Goal: Check status: Check status

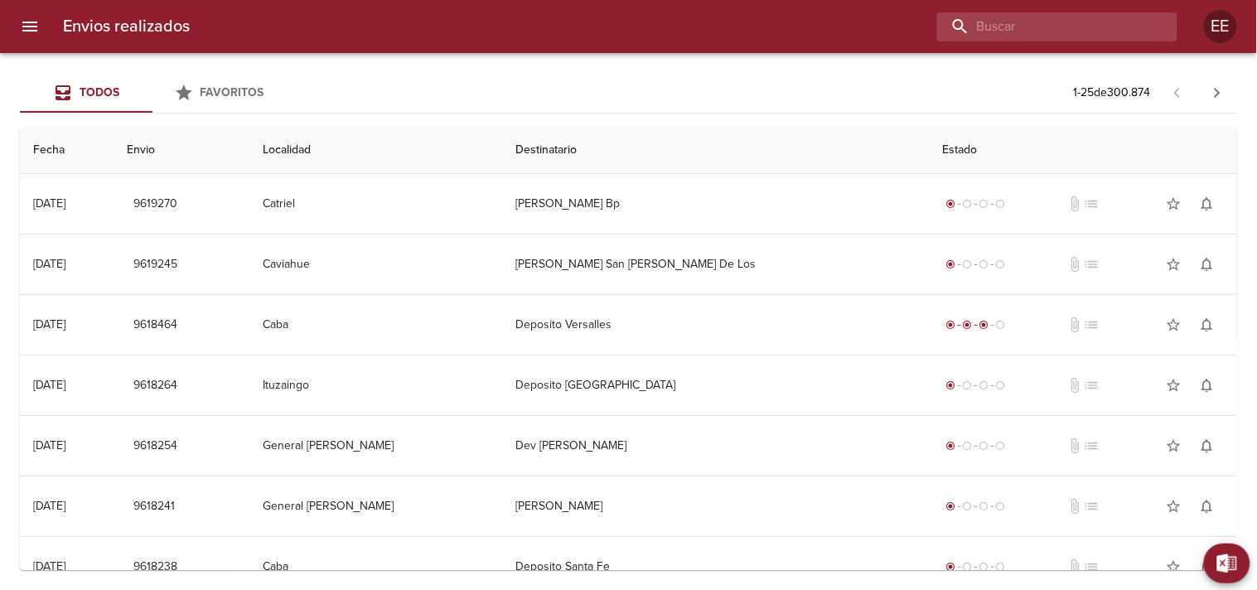
click at [1113, 28] on input "buscar" at bounding box center [1043, 26] width 212 height 29
paste input "[PERSON_NAME]"
type input "[PERSON_NAME]"
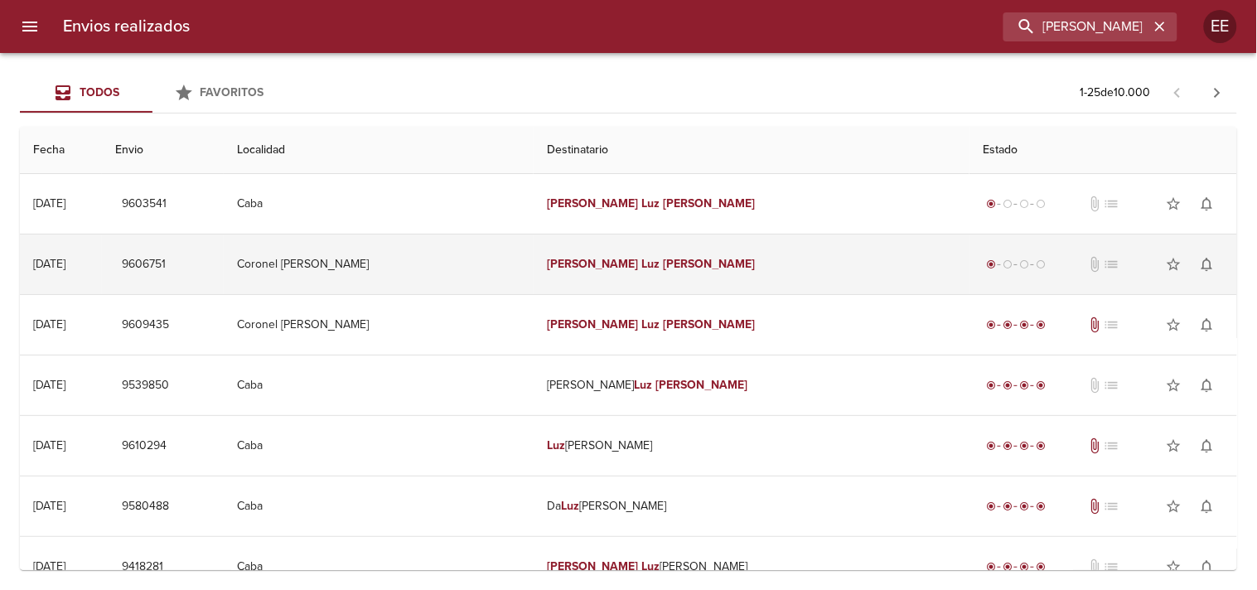
click at [631, 251] on td "[PERSON_NAME]" at bounding box center [751, 264] width 436 height 60
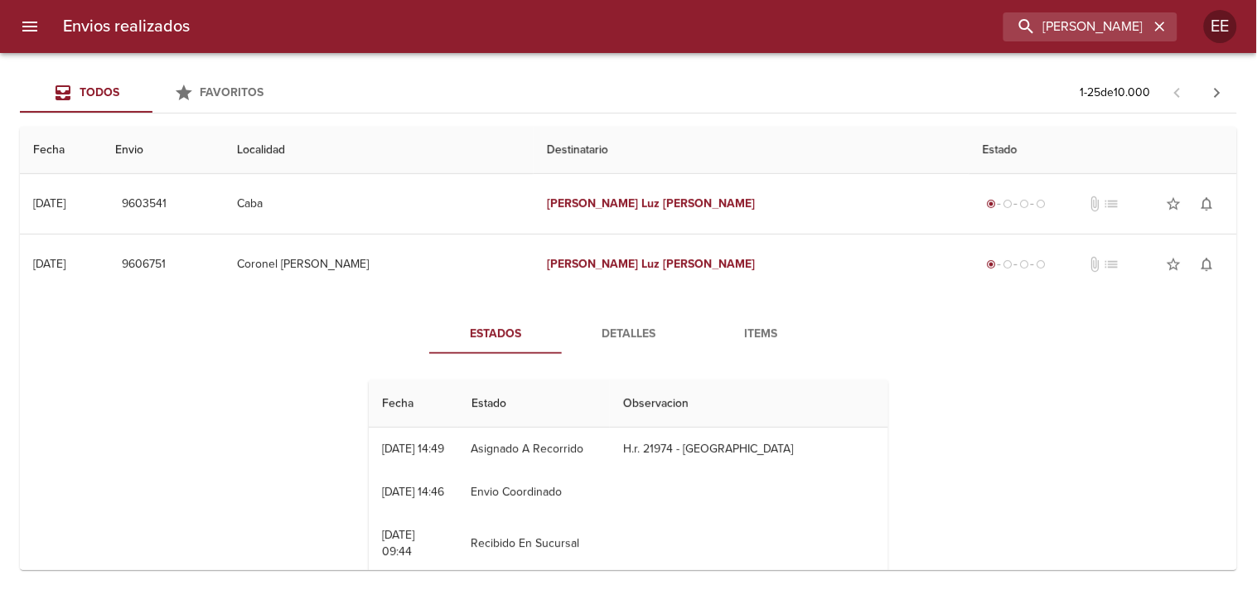
click at [607, 331] on span "Detalles" at bounding box center [628, 334] width 113 height 21
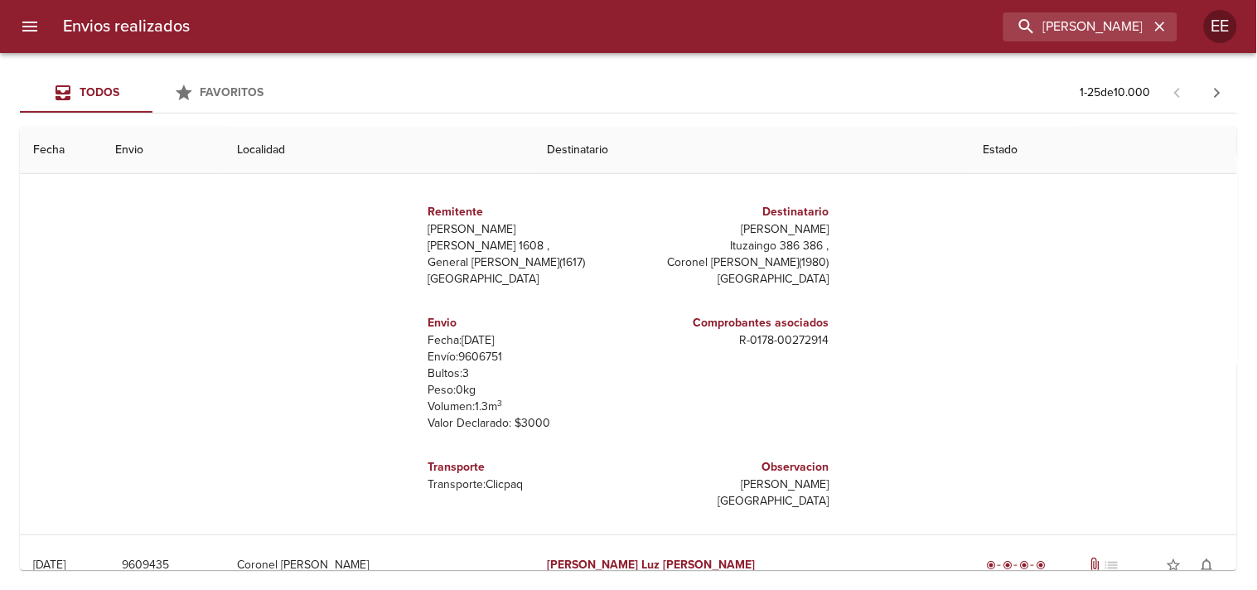
scroll to position [276, 0]
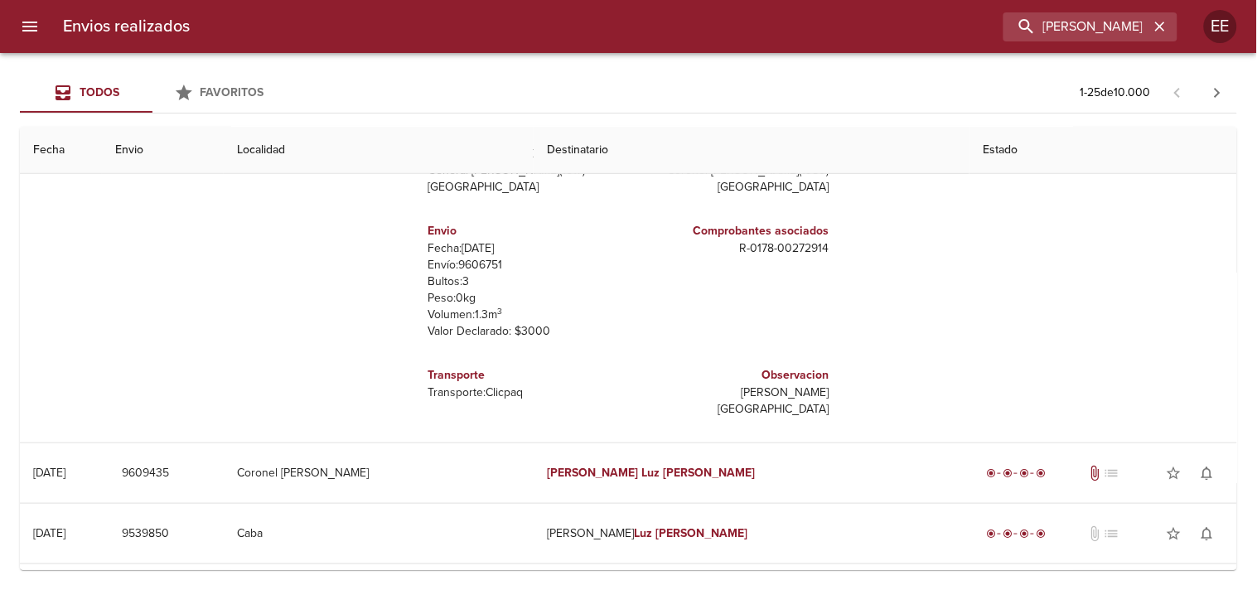
click at [472, 258] on p "Envío: 9606751" at bounding box center [525, 265] width 194 height 17
copy p "9606751"
click at [1140, 15] on input "[PERSON_NAME]" at bounding box center [1043, 26] width 212 height 29
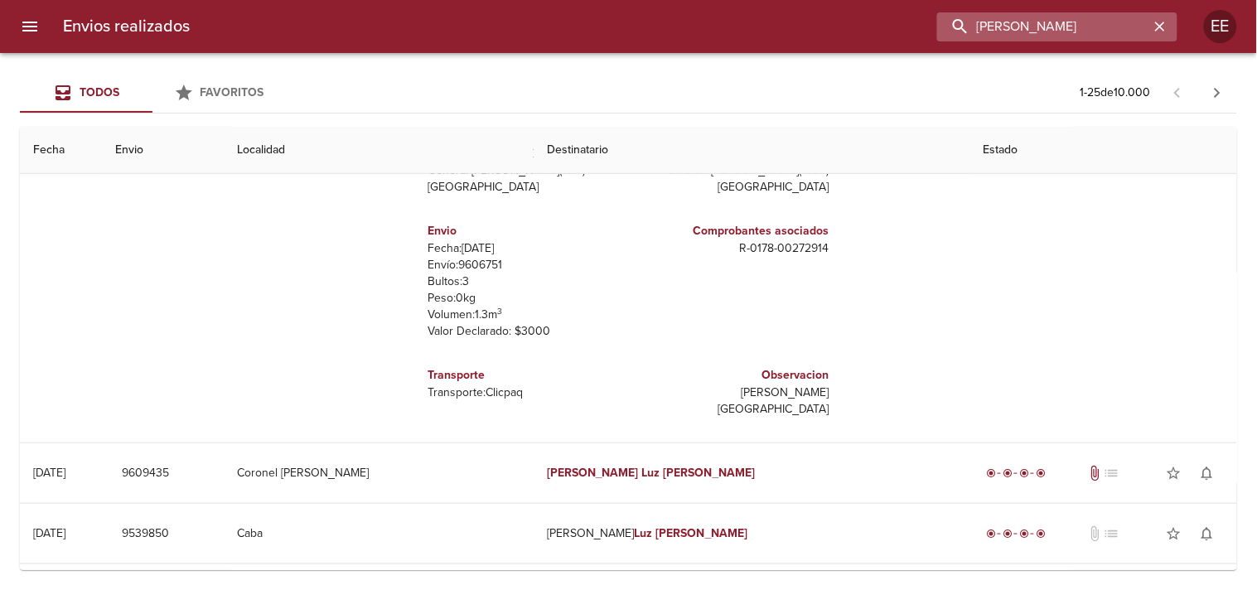
click at [1140, 15] on input "[PERSON_NAME]" at bounding box center [1043, 26] width 212 height 29
paste input "INTERREDES SA"
type input "INTERREDES SA"
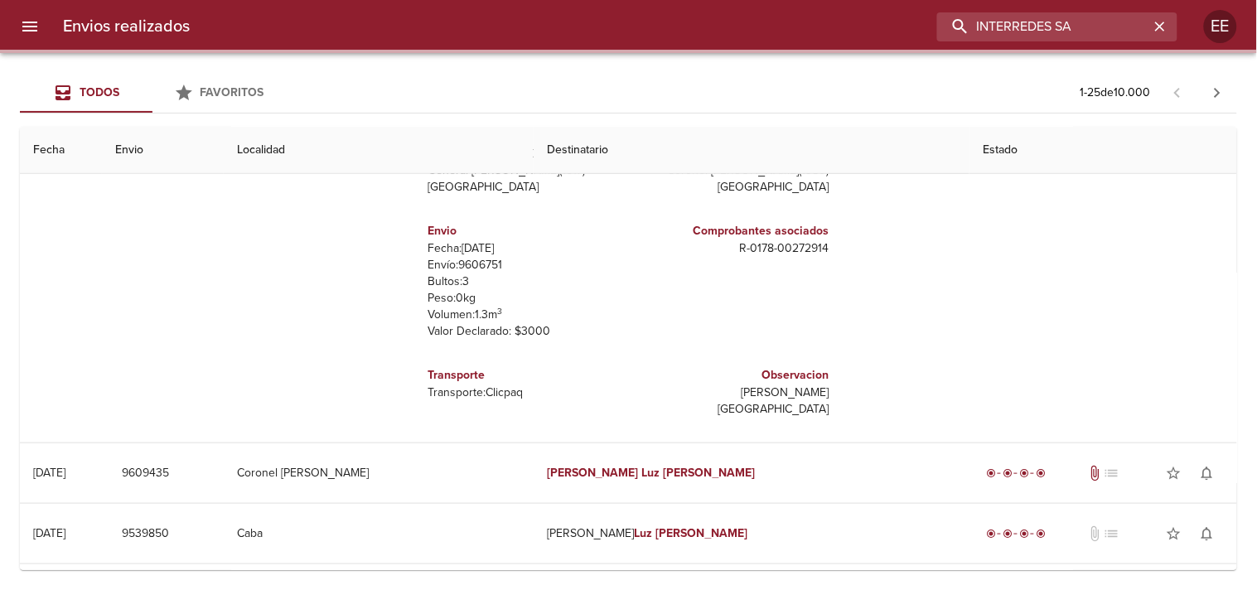
scroll to position [0, 0]
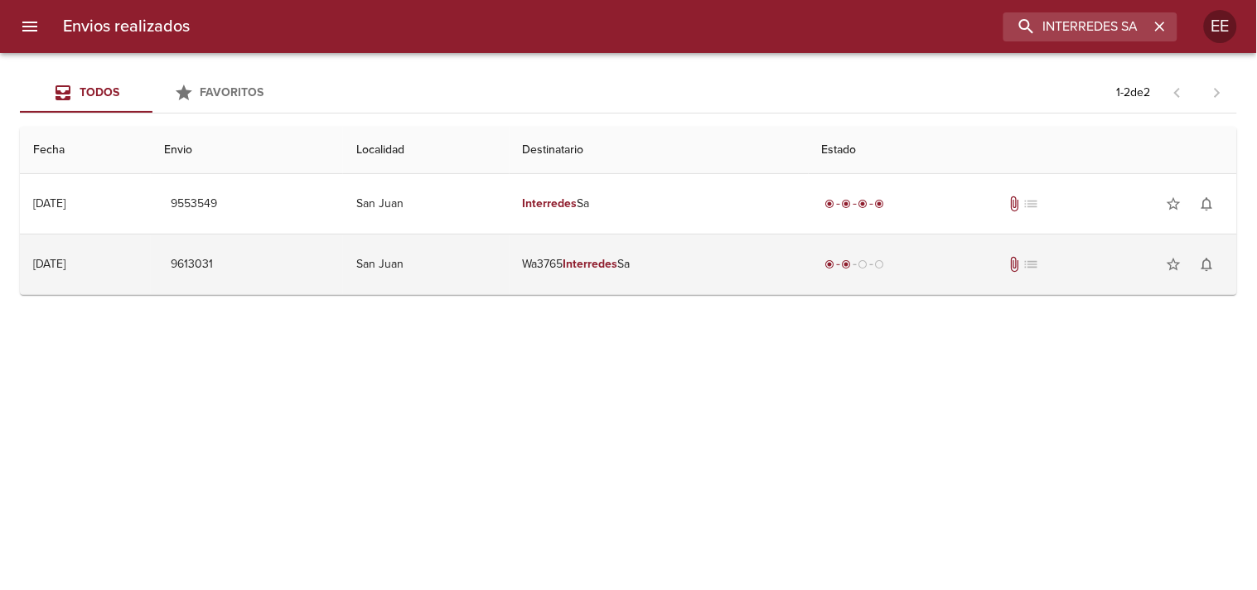
click at [618, 271] on em "Interredes" at bounding box center [590, 264] width 55 height 14
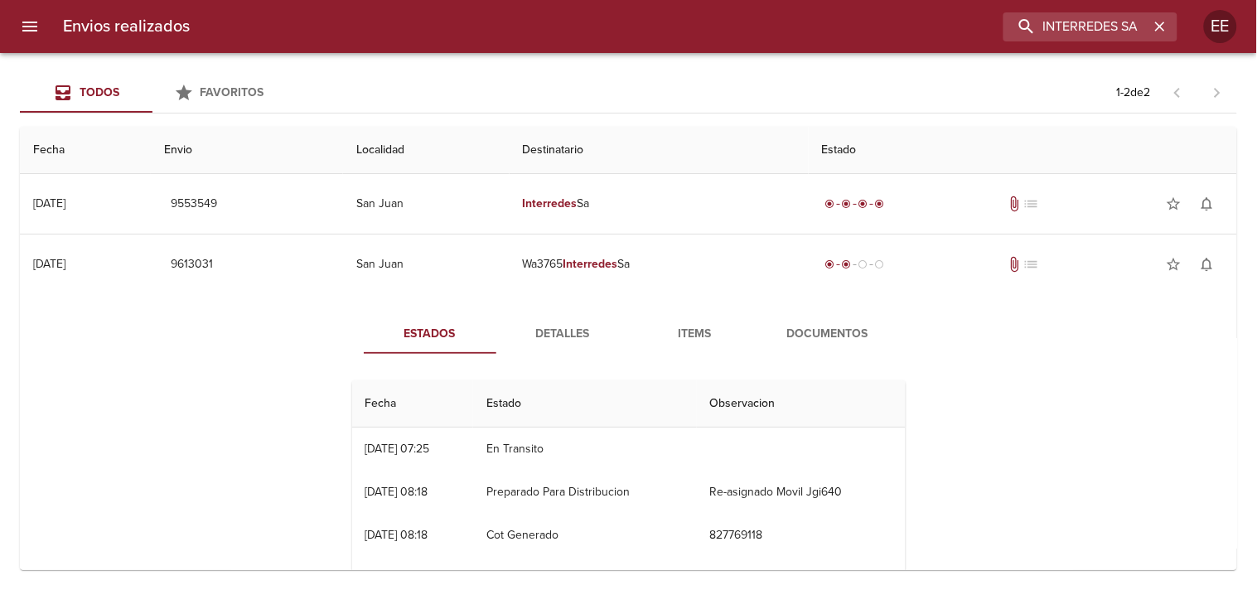
click at [553, 336] on span "Detalles" at bounding box center [562, 334] width 113 height 21
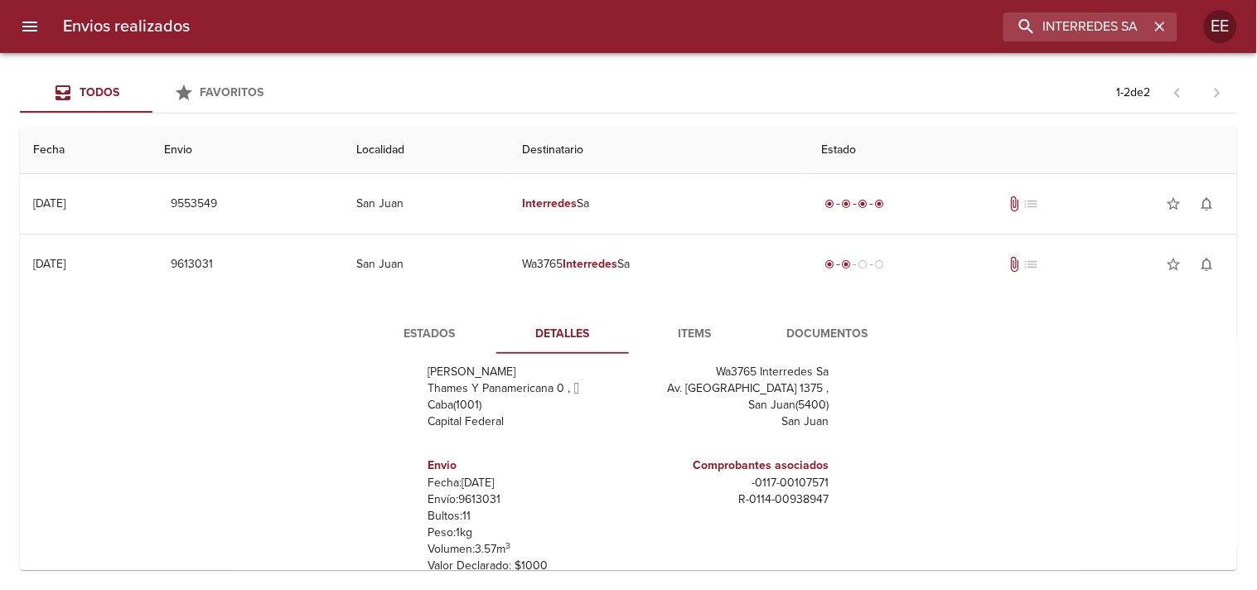
scroll to position [92, 0]
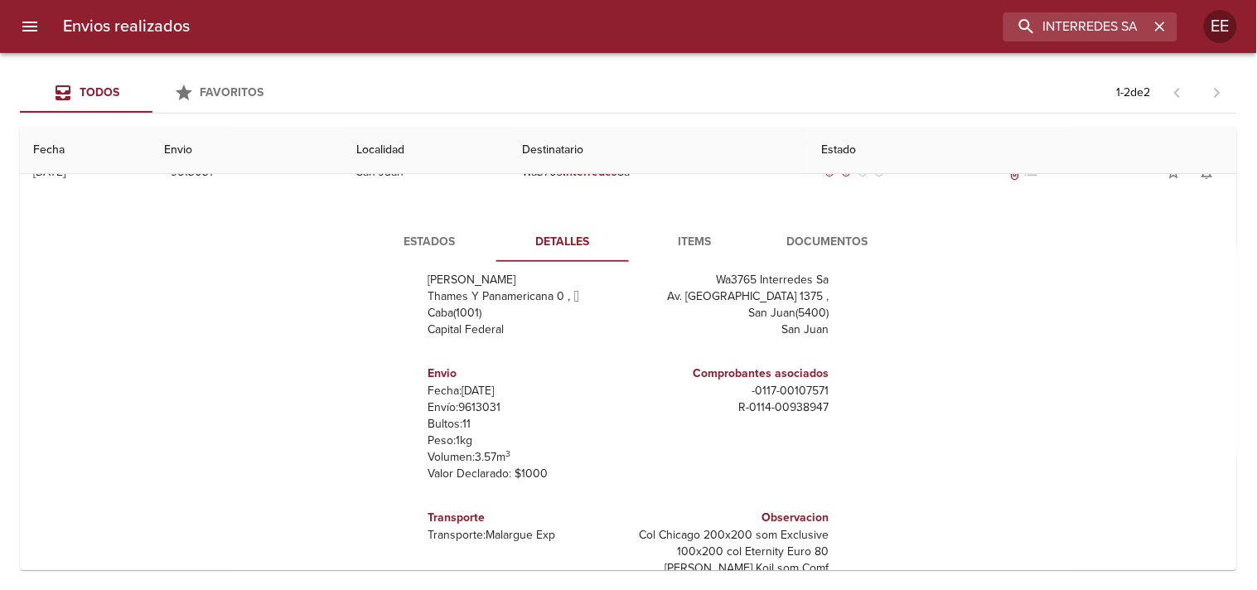
click at [475, 410] on p "Envío: 9613031" at bounding box center [525, 407] width 194 height 17
copy p "9613031"
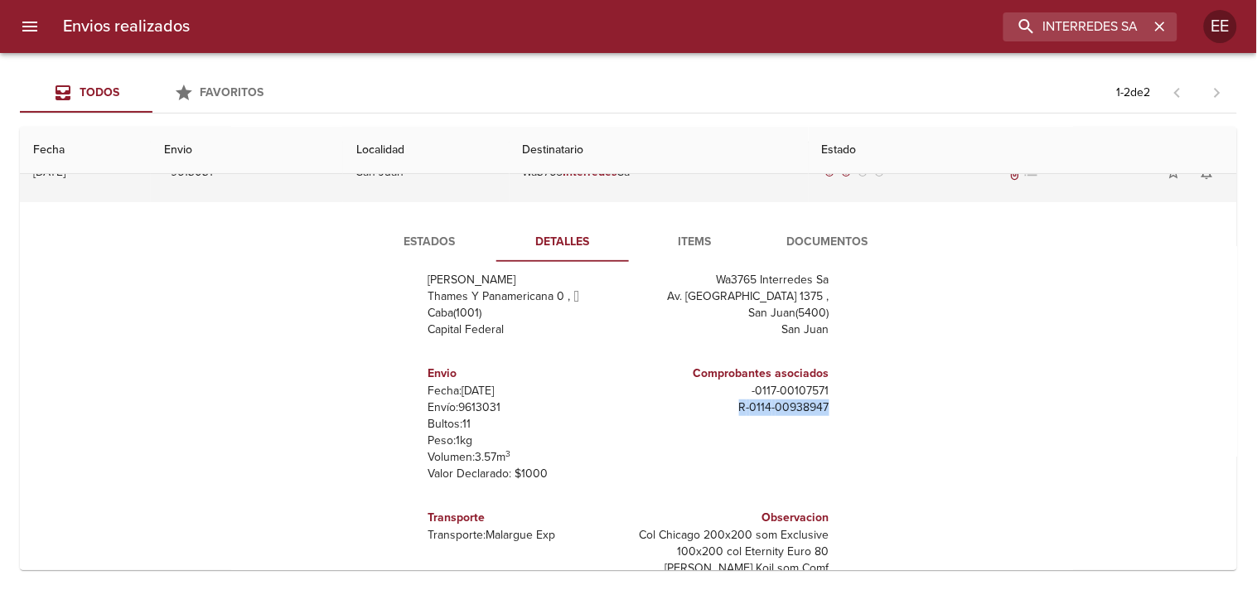
drag, startPoint x: 705, startPoint y: 429, endPoint x: 644, endPoint y: 185, distance: 251.7
click at [849, 414] on div "Remitente Wamaro Sa Thames Y Panamericana 0 ,   Caba ( 1001 ) Capital Federal D…" at bounding box center [628, 440] width 567 height 331
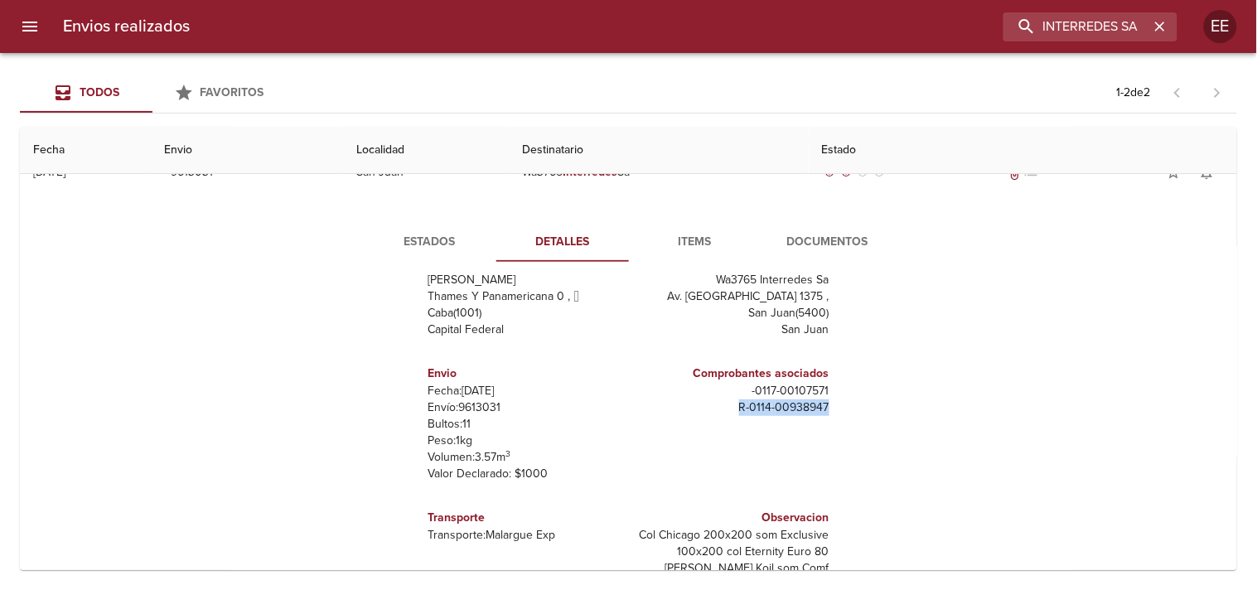
copy p "R - 0114 - 00938947"
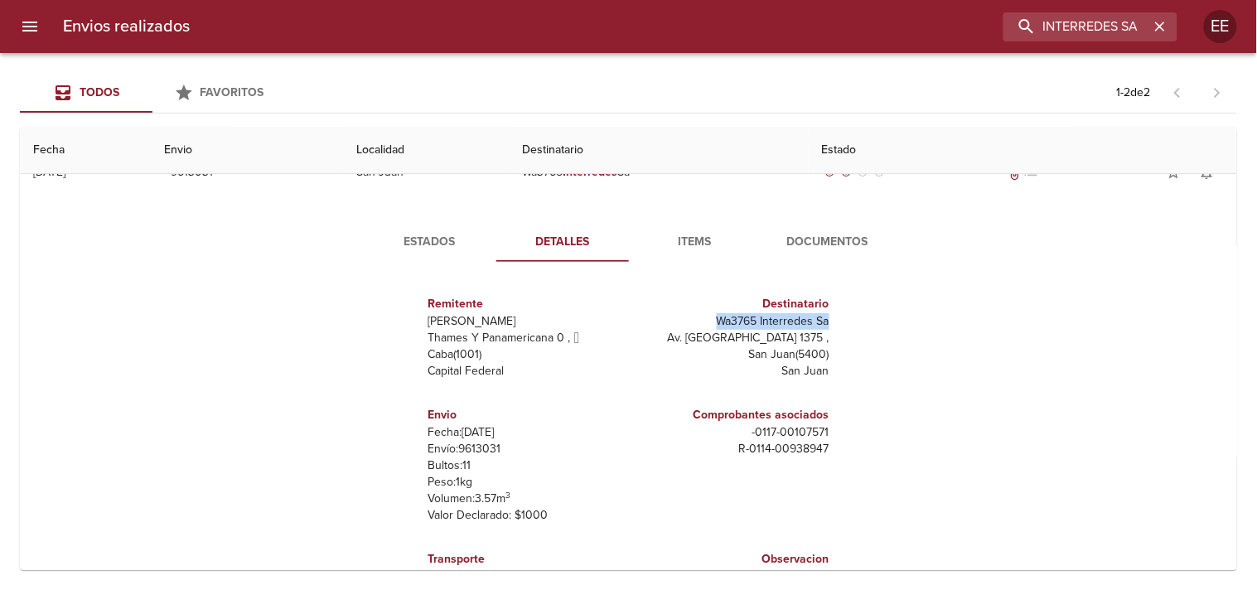
drag, startPoint x: 683, startPoint y: 278, endPoint x: 829, endPoint y: 318, distance: 152.1
click at [829, 318] on div "Remitente Wamaro Sa Thames Y Panamericana 0 ,   Caba ( 1001 ) Capital Federal D…" at bounding box center [628, 440] width 567 height 331
copy p "Wa3765 Interredes Sa"
